Goal: Find specific page/section: Find specific page/section

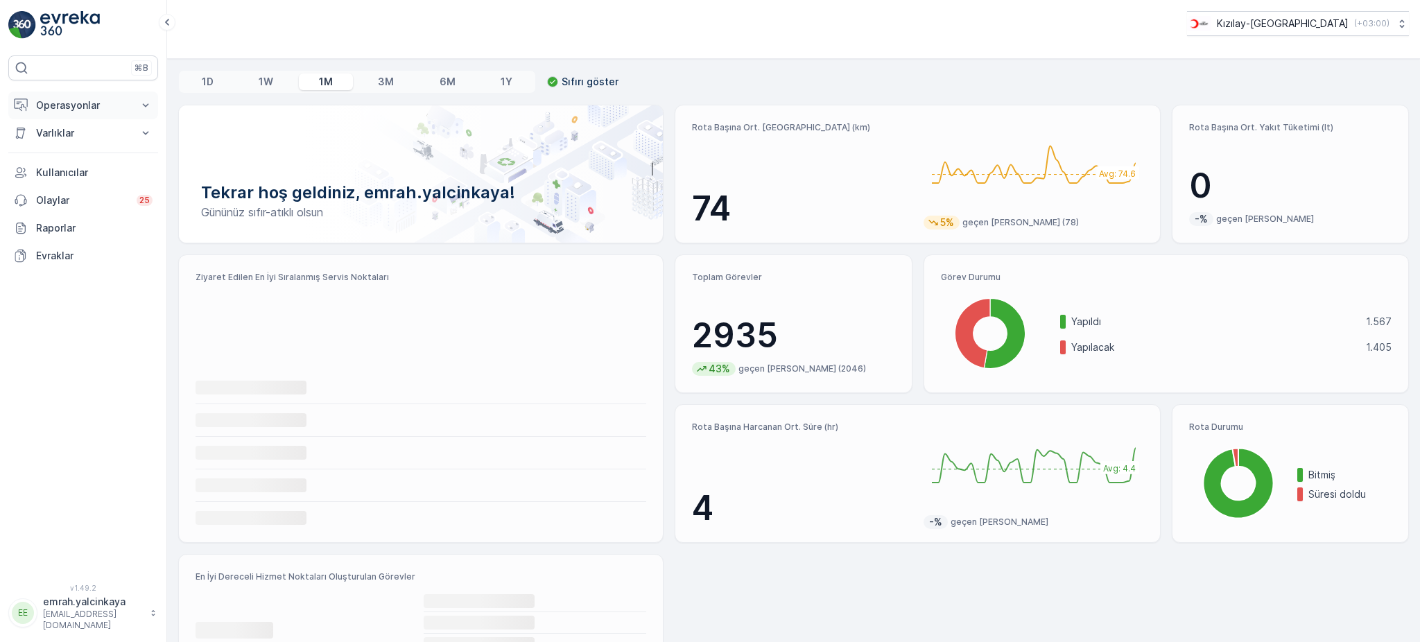
click at [94, 116] on button "Operasyonlar" at bounding box center [83, 106] width 150 height 28
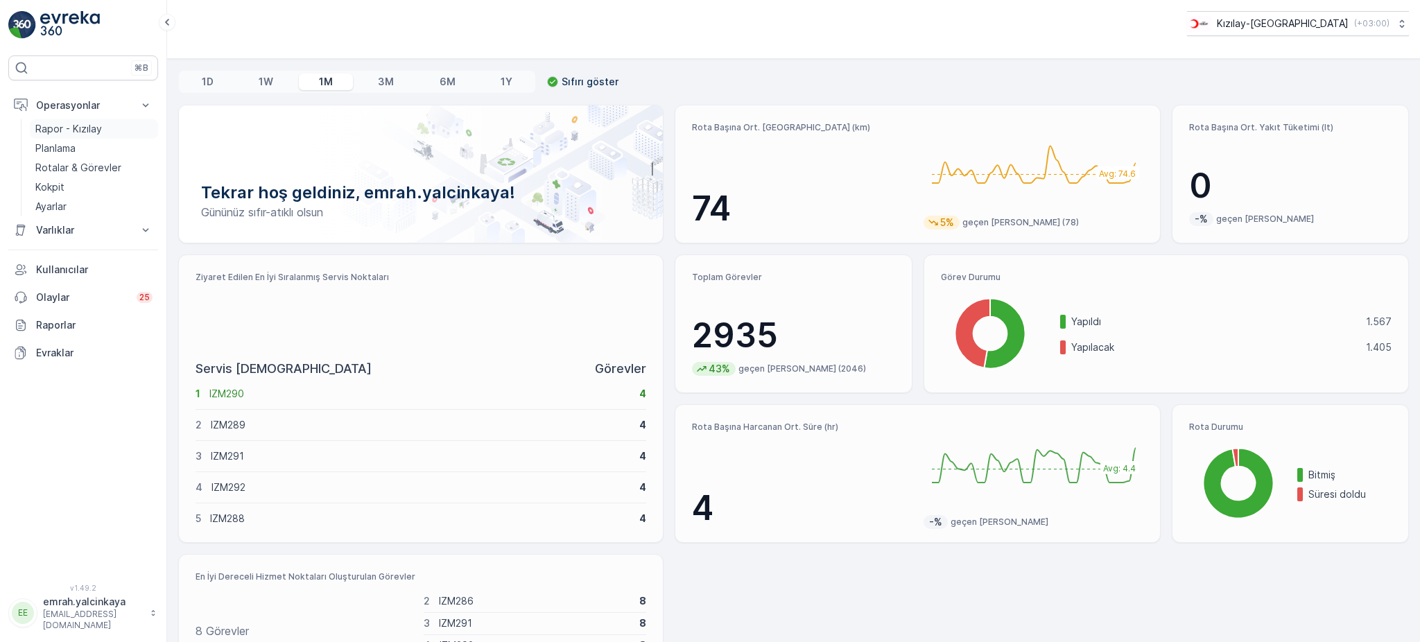
click at [61, 130] on p "Rapor - Kızılay" at bounding box center [68, 129] width 67 height 14
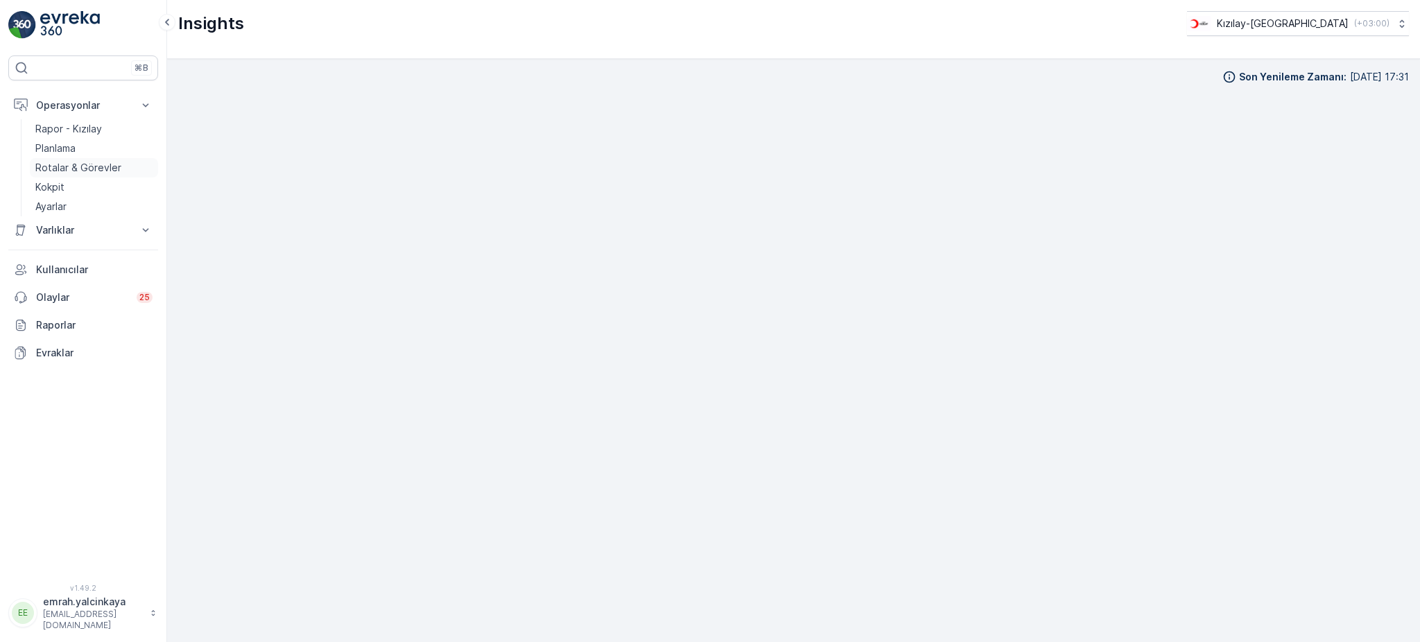
click at [78, 166] on p "Rotalar & Görevler" at bounding box center [78, 168] width 86 height 14
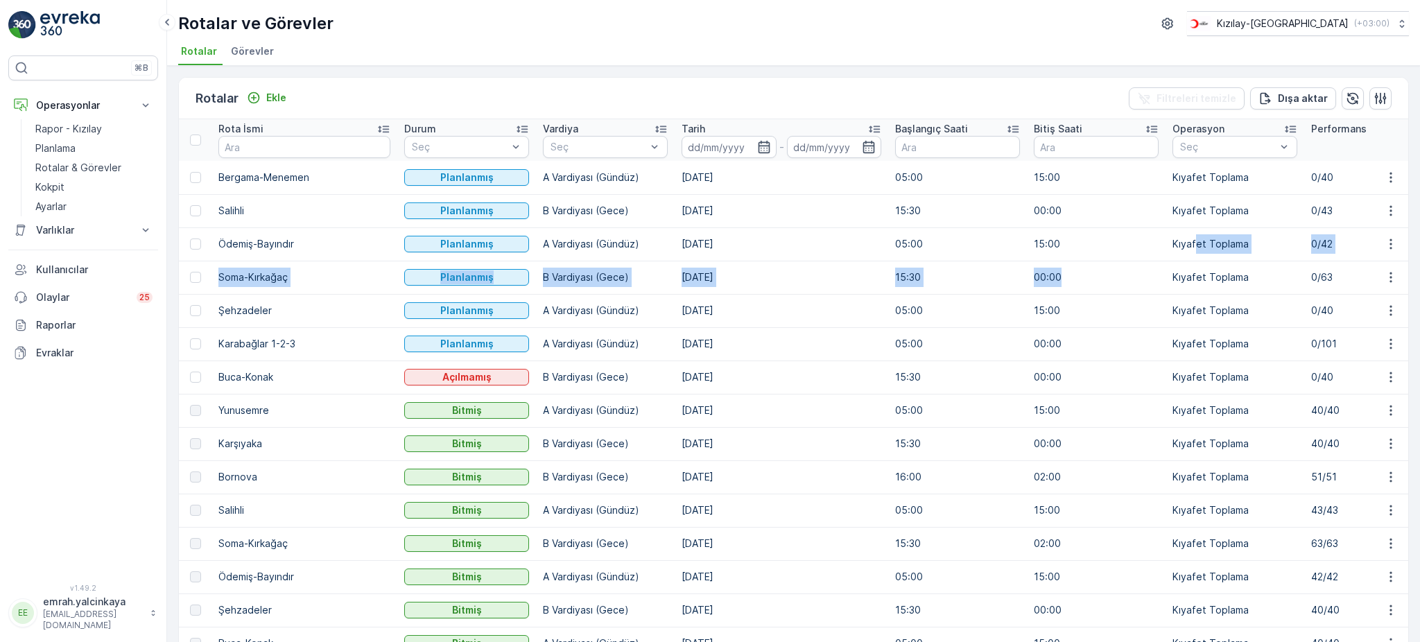
drag, startPoint x: 1042, startPoint y: 277, endPoint x: 980, endPoint y: 243, distance: 70.1
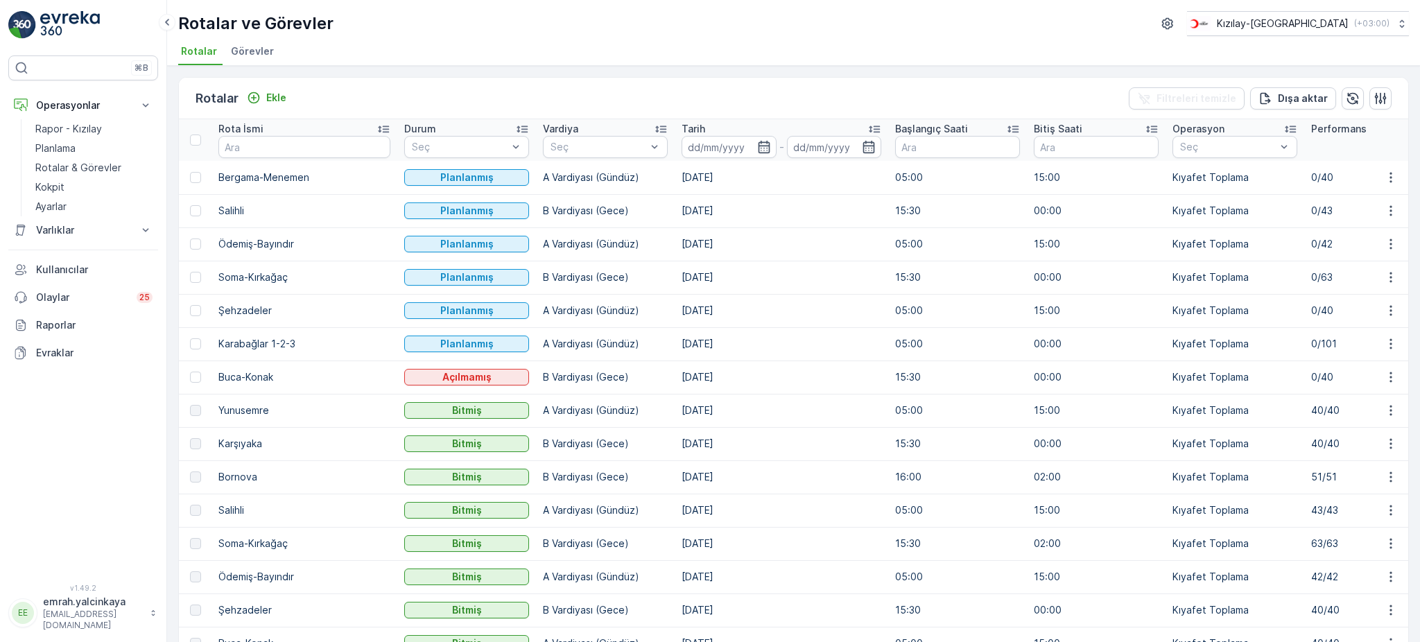
drag, startPoint x: 907, startPoint y: 189, endPoint x: 669, endPoint y: 112, distance: 249.4
drag, startPoint x: 669, startPoint y: 112, endPoint x: 649, endPoint y: 48, distance: 66.9
